Goal: Find specific page/section: Find specific page/section

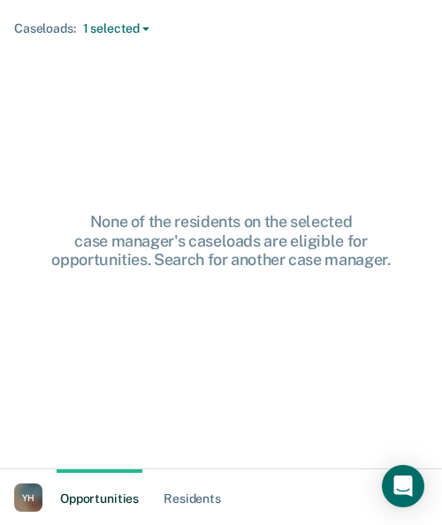
click at [297, 189] on div "None of the residents on the selected case manager's caseloads are eligible for…" at bounding box center [221, 241] width 414 height 368
click at [282, 241] on div "None of the residents on the selected case manager's caseloads are eligible for…" at bounding box center [221, 240] width 414 height 57
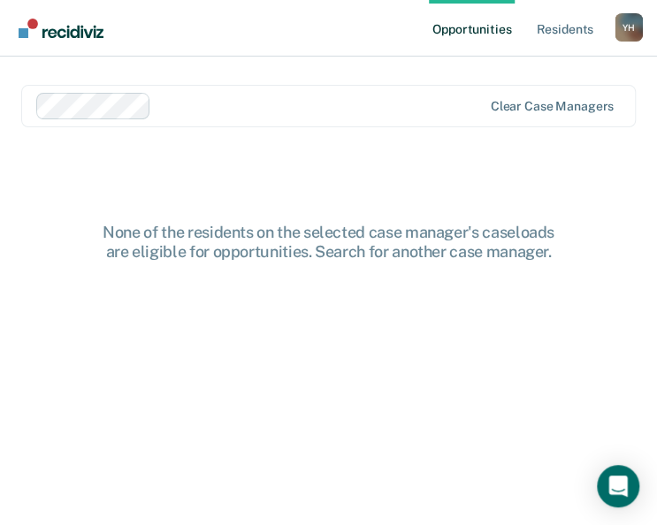
scroll to position [25, 0]
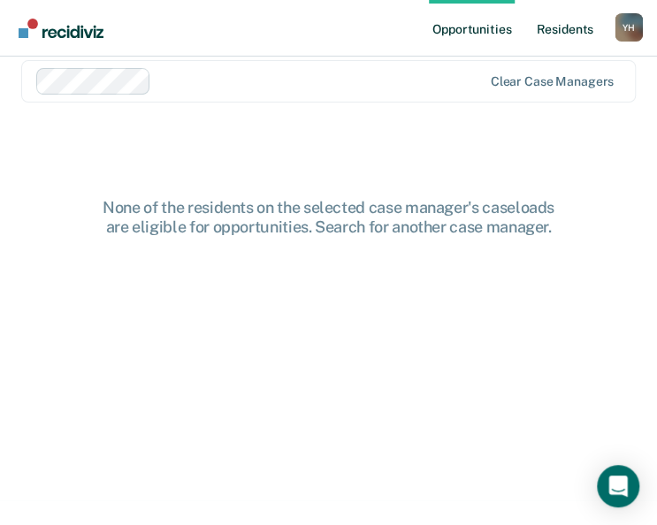
click at [572, 34] on link "Resident s" at bounding box center [564, 28] width 65 height 57
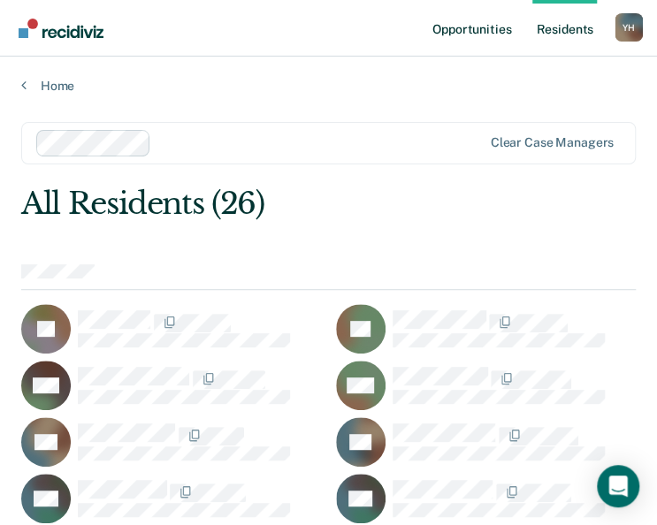
click at [477, 27] on link "Opportunities" at bounding box center [472, 28] width 86 height 57
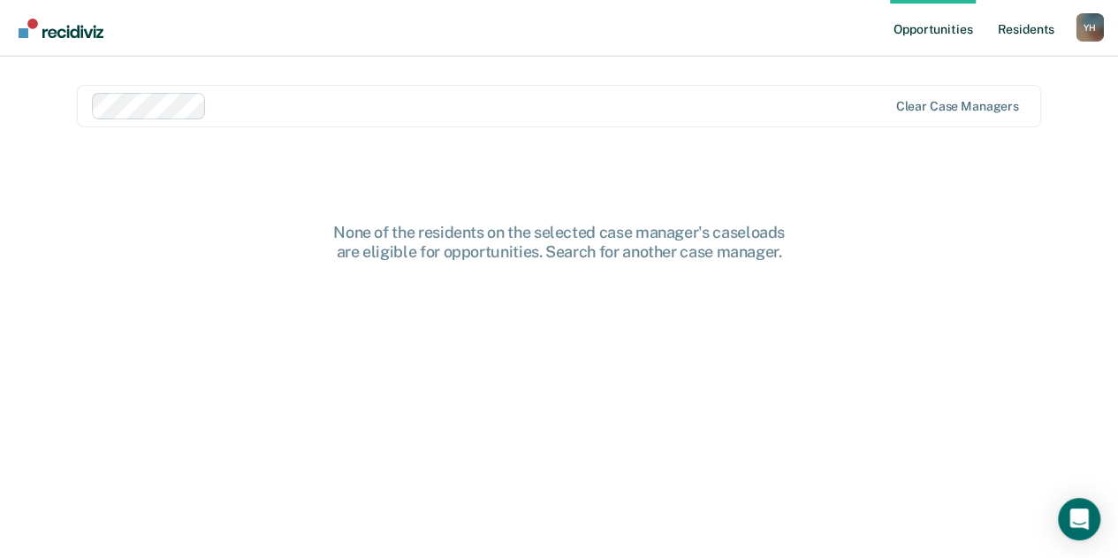
click at [684, 38] on link "Resident s" at bounding box center [1025, 28] width 65 height 57
